Goal: Find contact information: Find contact information

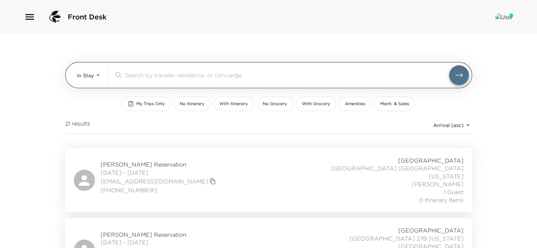
click at [170, 72] on input "search" at bounding box center [287, 75] width 324 height 8
click at [99, 75] on body "Front Desk In Stay In-Stay ​ My Trips Only No Itinerary With Itinerary No Groce…" at bounding box center [268, 124] width 537 height 248
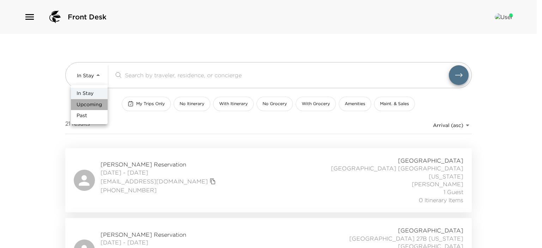
drag, startPoint x: 92, startPoint y: 107, endPoint x: 127, endPoint y: 83, distance: 42.0
click at [93, 106] on span "Upcoming" at bounding box center [89, 104] width 25 height 7
type input "Upcoming"
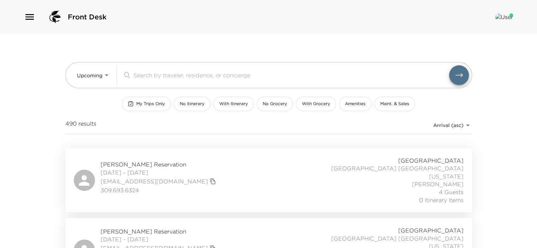
click at [143, 76] on input "search" at bounding box center [290, 75] width 315 height 8
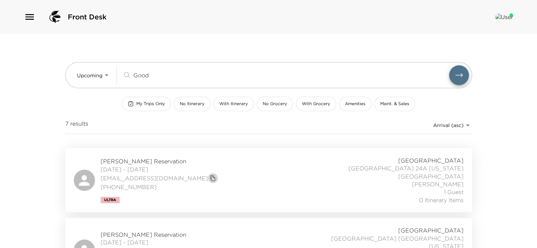
click at [210, 177] on icon "copy primary member email" at bounding box center [213, 178] width 6 height 6
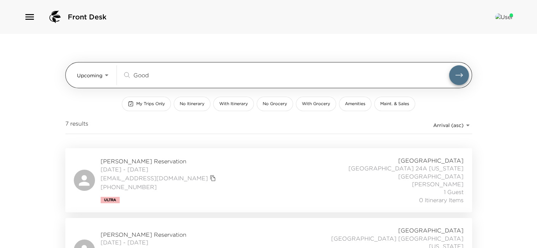
click at [163, 75] on input "Good" at bounding box center [290, 75] width 315 height 8
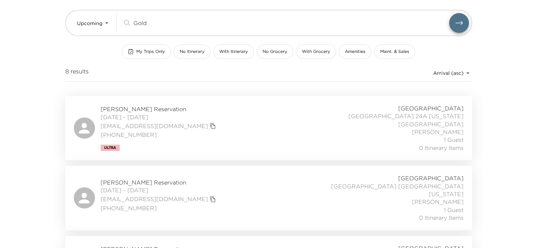
scroll to position [58, 0]
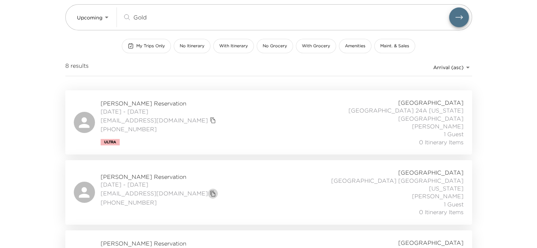
click at [210, 191] on icon "copy primary member email" at bounding box center [213, 194] width 6 height 6
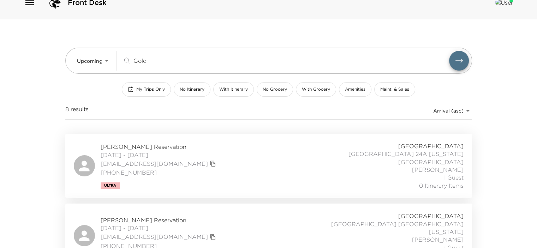
scroll to position [13, 0]
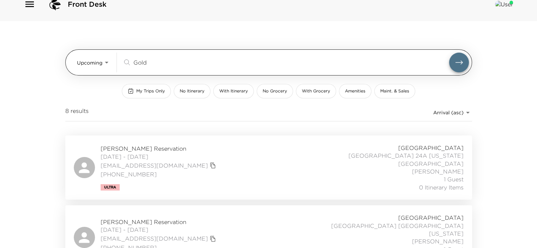
drag, startPoint x: 157, startPoint y: 64, endPoint x: 87, endPoint y: 61, distance: 69.6
click at [87, 61] on div "Upcoming Upcoming Gold ​" at bounding box center [273, 63] width 392 height 20
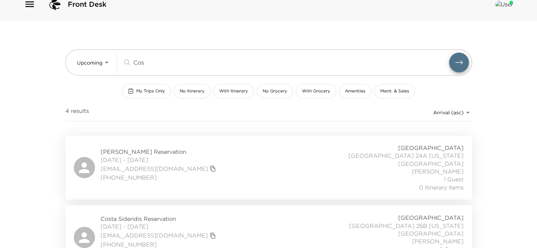
type input "Cos"
click at [210, 165] on icon "copy primary member email" at bounding box center [213, 168] width 6 height 6
